Goal: Information Seeking & Learning: Learn about a topic

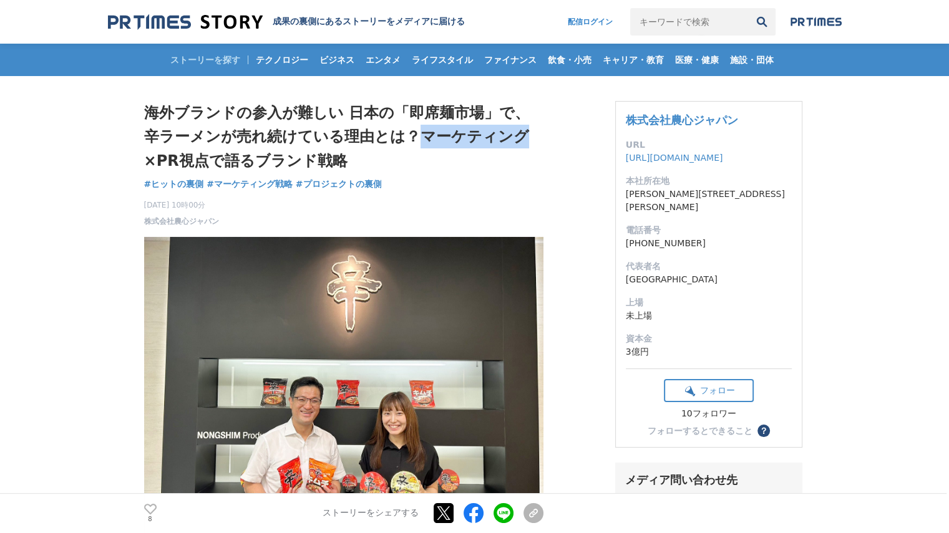
drag, startPoint x: 400, startPoint y: 132, endPoint x: 503, endPoint y: 137, distance: 103.7
click at [503, 137] on h1 "海外ブランドの参入が難しい 日本の「即席麺市場」で、辛ラーメンが売れ続けている理由とは？マーケティング×PR視点で語るブランド戦略" at bounding box center [343, 137] width 399 height 72
copy h1 "マーケティング"
drag, startPoint x: 217, startPoint y: 157, endPoint x: 411, endPoint y: 151, distance: 194.1
click at [411, 151] on h1 "海外ブランドの参入が難しい 日本の「即席麺市場」で、辛ラーメンが売れ続けている理由とは？マーケティング×PR視点で語るブランド戦略" at bounding box center [343, 137] width 399 height 72
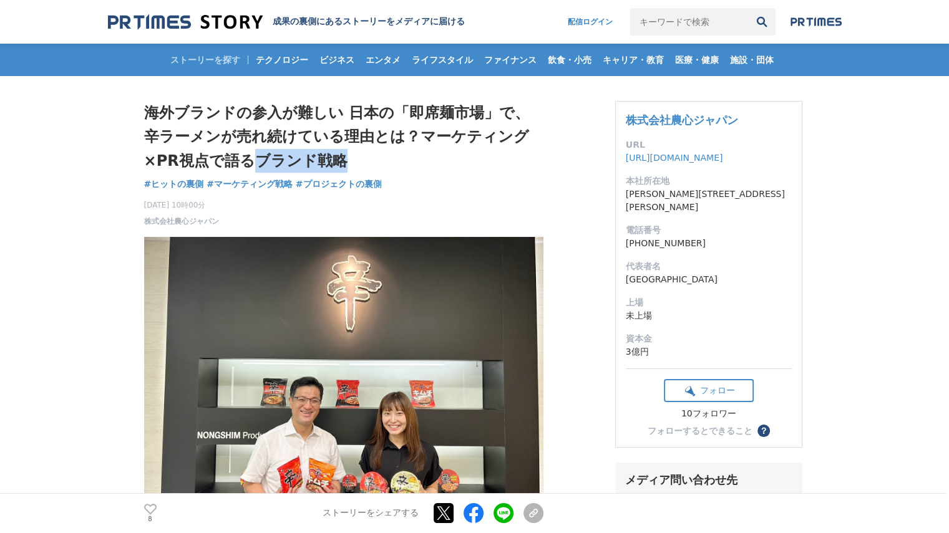
copy h1 "ブランド戦略"
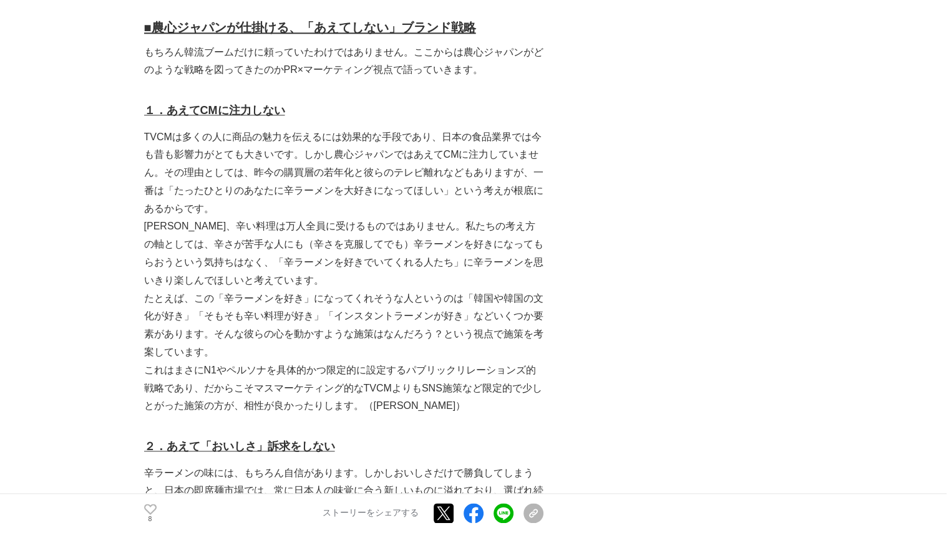
scroll to position [1934, 0]
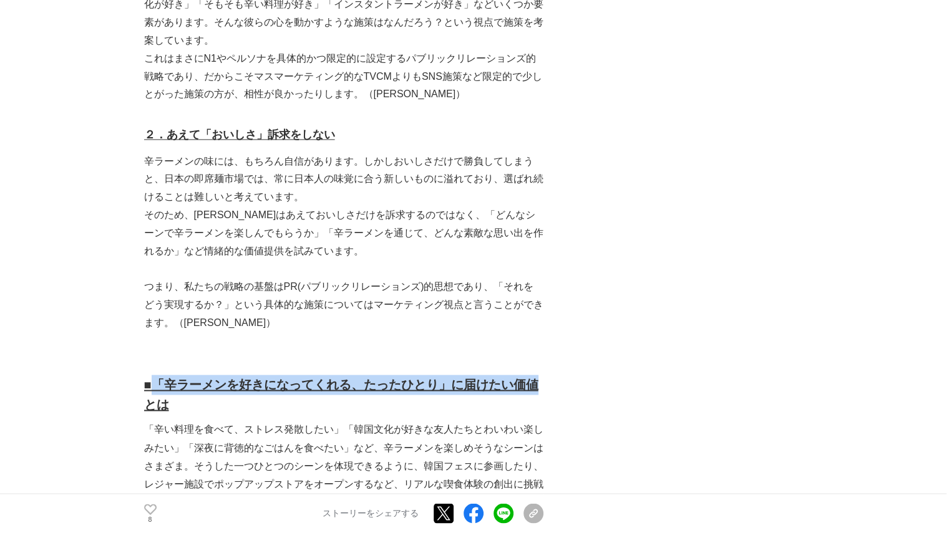
drag, startPoint x: 160, startPoint y: 346, endPoint x: 541, endPoint y: 342, distance: 381.7
click at [538, 378] on u "■「辛ラーメンを好きになってくれる、たったひとり」に届けたい価値とは" at bounding box center [341, 395] width 394 height 34
copy u "「辛ラーメンを好きになってくれる、たったひとり」に届けたい価値"
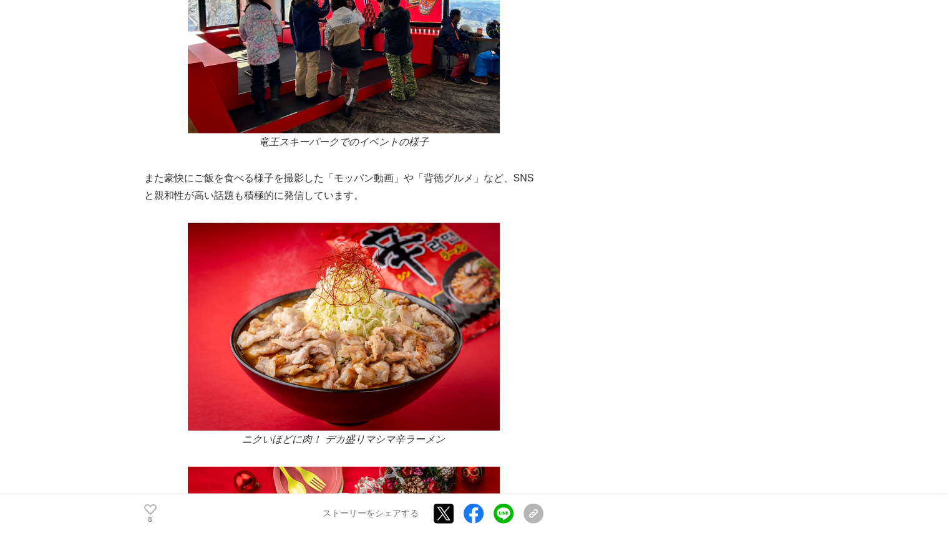
scroll to position [3243, 0]
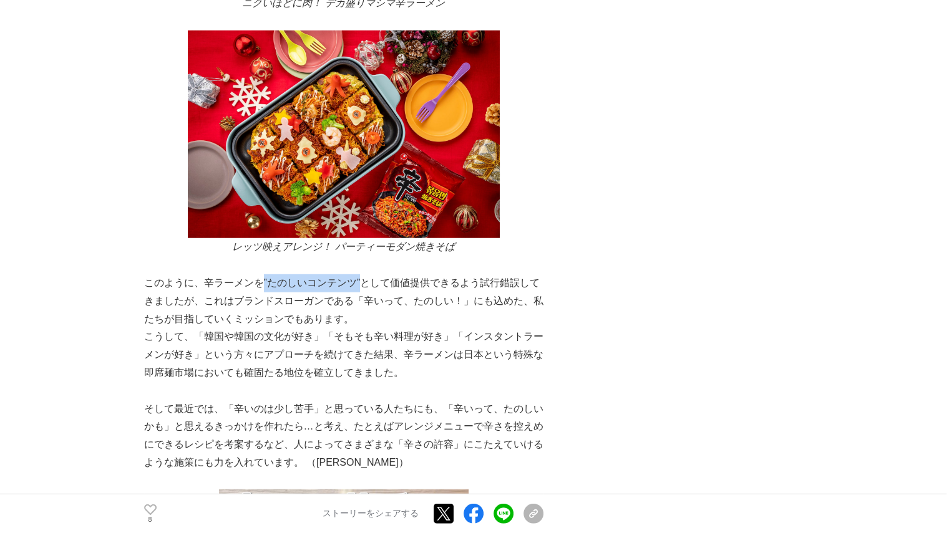
drag, startPoint x: 263, startPoint y: 246, endPoint x: 363, endPoint y: 246, distance: 99.8
click at [363, 274] on p "このように、辛ラーメンを”たのしいコンテンツ”として価値提供できるよう試行錯誤してきましたが、これはブランドスローガンである「辛いって、たのしい！」にも込めた…" at bounding box center [343, 301] width 399 height 54
copy p "”たのしいコンテンツ”"
click at [271, 274] on p "このように、辛ラーメンを”たのしいコンテンツ”として価値提供できるよう試行錯誤してきましたが、これはブランドスローガンである「辛いって、たのしい！」にも込めた…" at bounding box center [343, 301] width 399 height 54
click at [263, 274] on p "このように、辛ラーメンを”たのしいコンテンツ”として価値提供できるよう試行錯誤してきましたが、これはブランドスローガンである「辛いって、たのしい！」にも込めた…" at bounding box center [343, 301] width 399 height 54
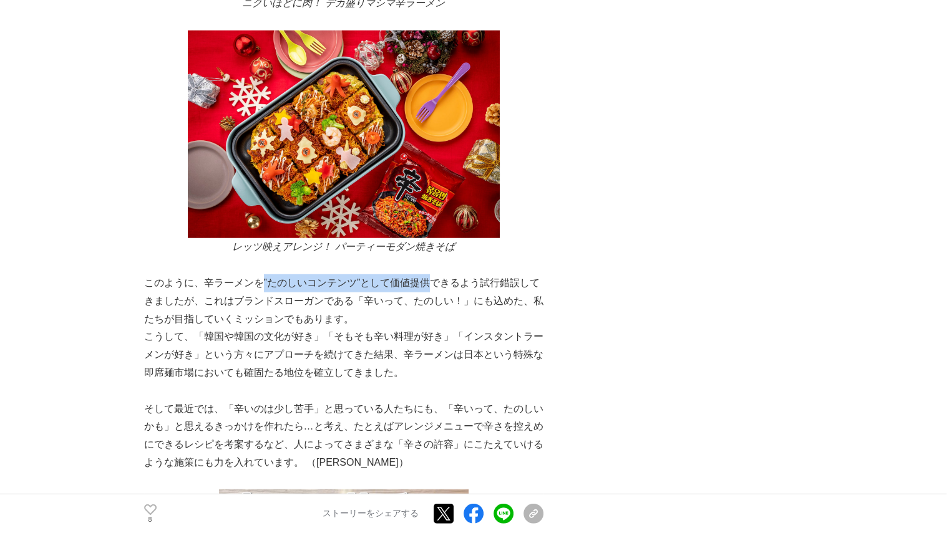
drag, startPoint x: 329, startPoint y: 247, endPoint x: 432, endPoint y: 247, distance: 102.3
click at [432, 274] on p "このように、辛ラーメンを”たのしいコンテンツ”として価値提供できるよう試行錯誤してきましたが、これはブランドスローガンである「辛いって、たのしい！」にも込めた…" at bounding box center [343, 301] width 399 height 54
copy p "”たのしいコンテンツ”として価値提供"
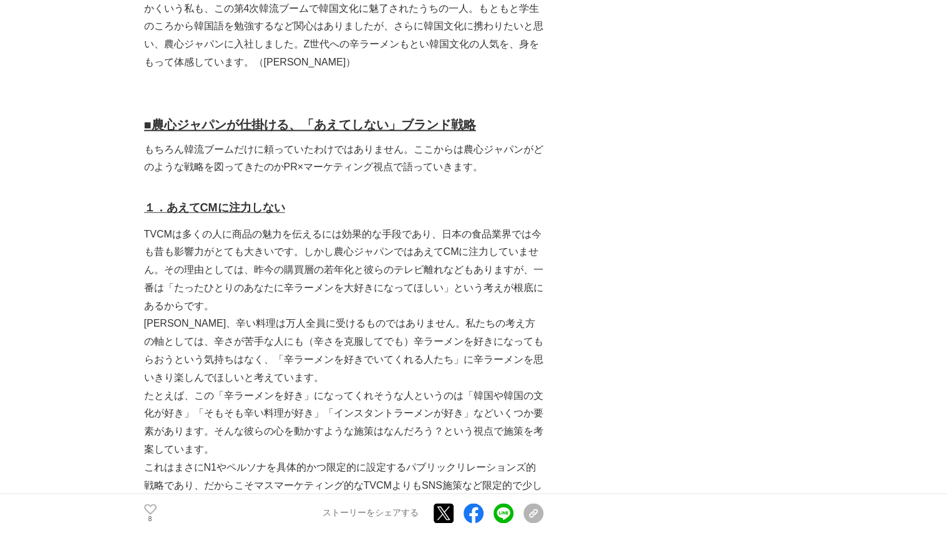
scroll to position [1497, 0]
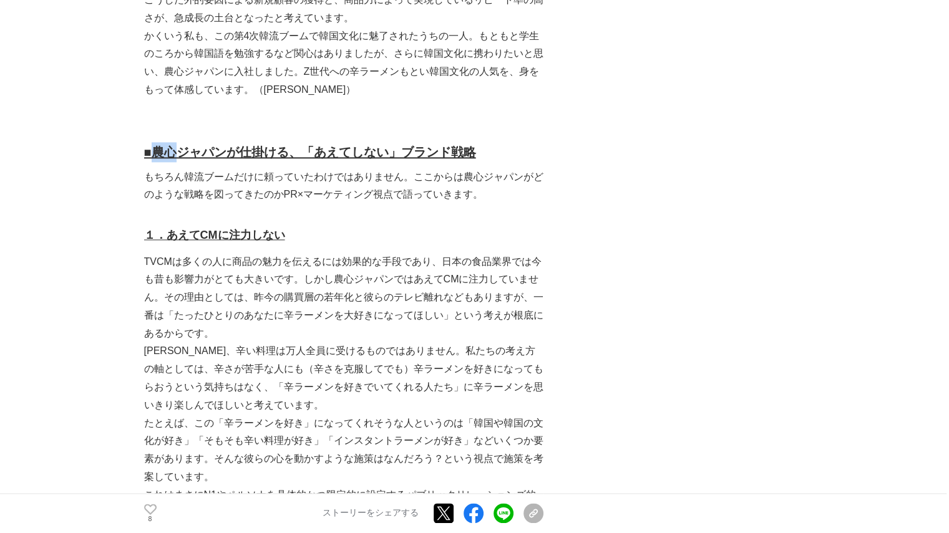
drag, startPoint x: 160, startPoint y: 115, endPoint x: 177, endPoint y: 114, distance: 16.9
click at [177, 145] on u "■農心ジャパンが仕掛ける、「あえてしない」ブランド戦略" at bounding box center [310, 152] width 332 height 14
copy u "農心"
